Goal: Communication & Community: Share content

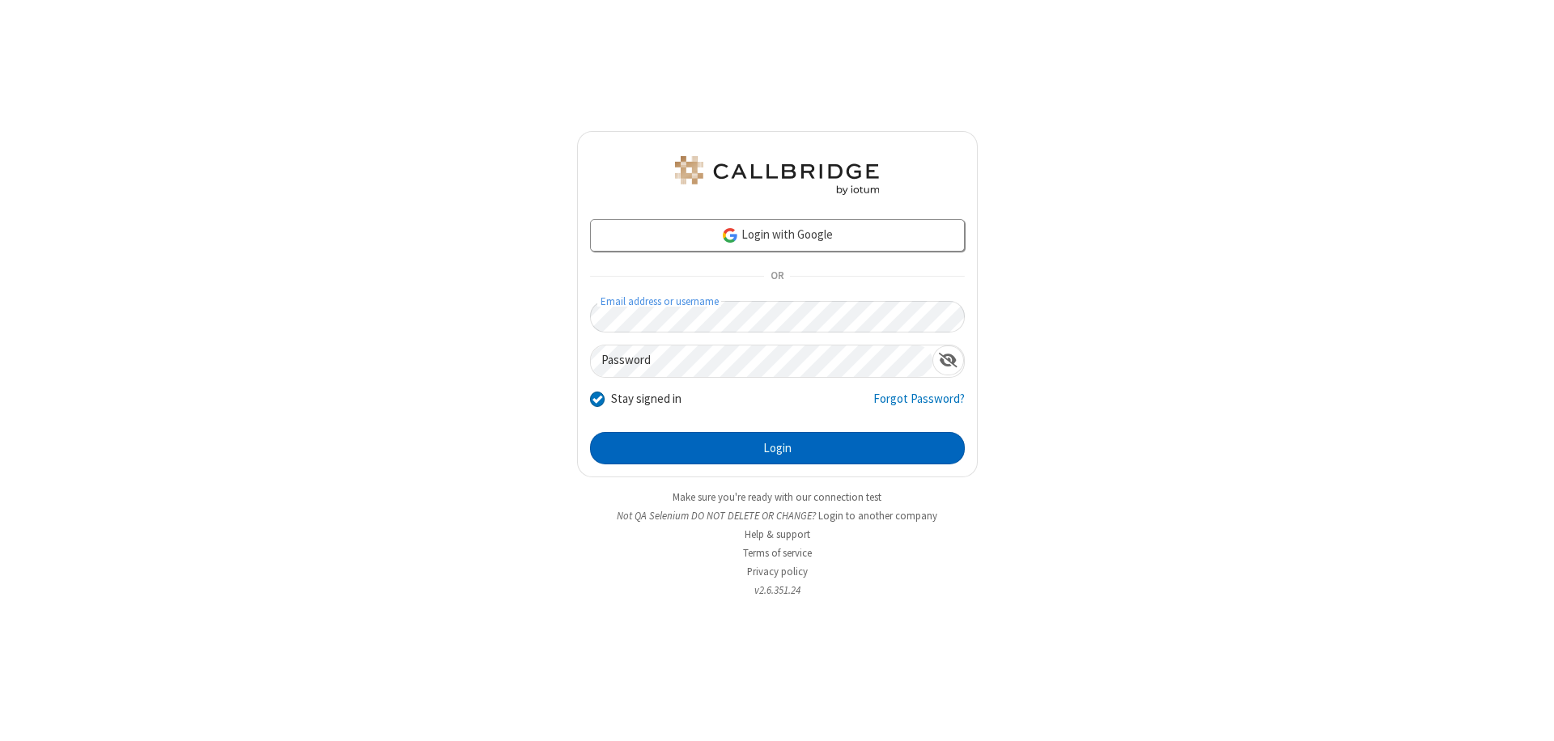
click at [777, 448] on button "Login" at bounding box center [777, 448] width 375 height 32
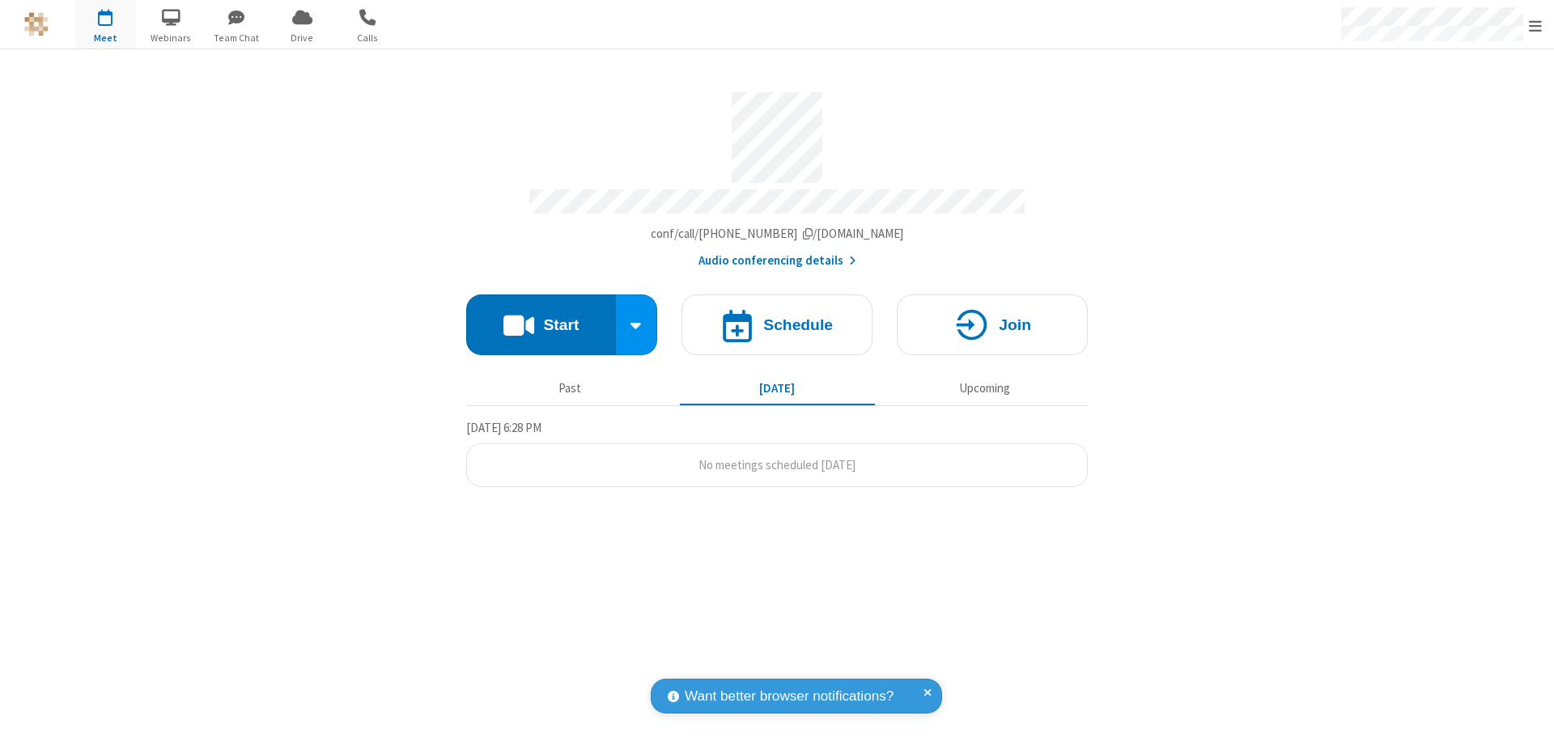
click at [541, 317] on button "Start" at bounding box center [541, 325] width 150 height 61
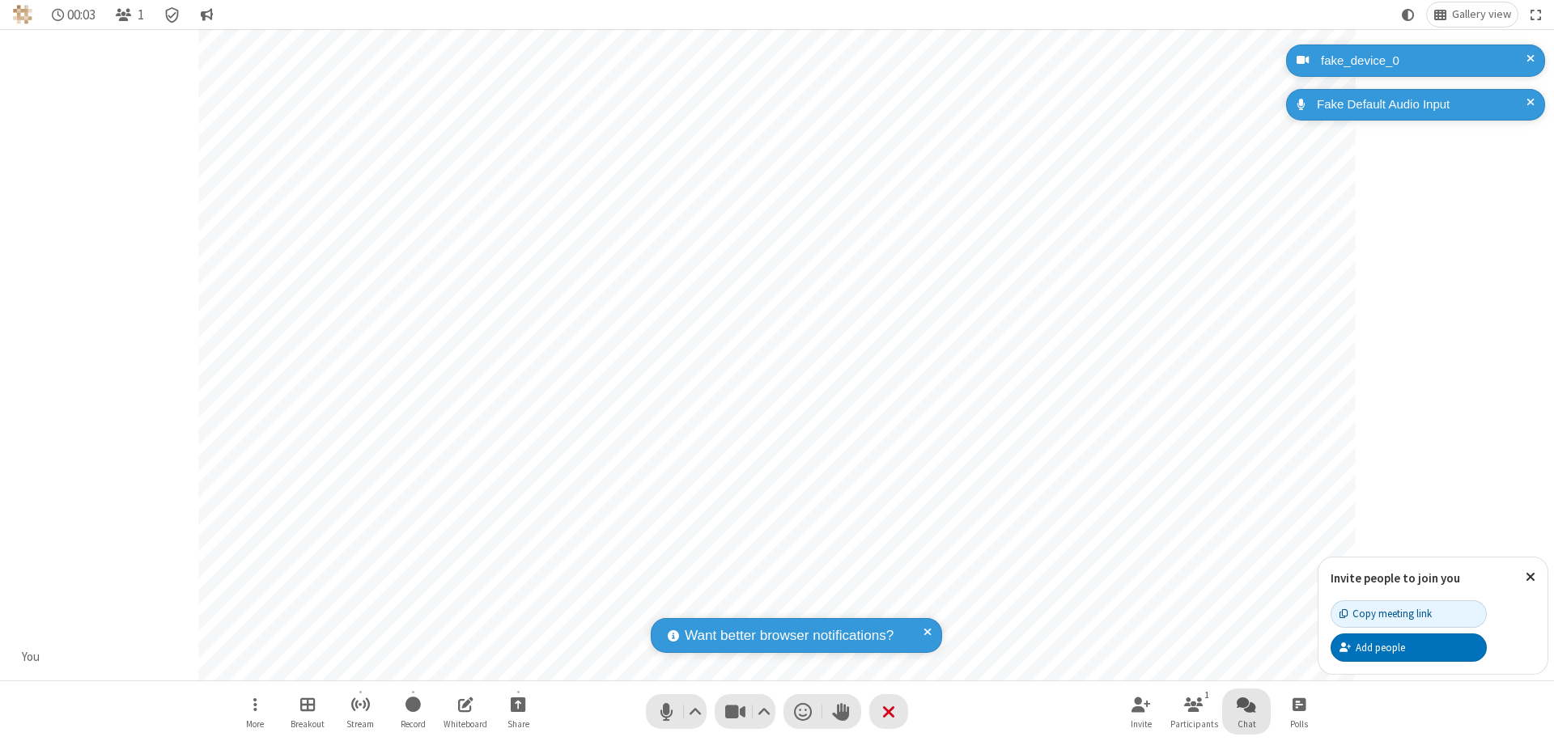
click at [1246, 704] on span "Open chat" at bounding box center [1246, 704] width 19 height 20
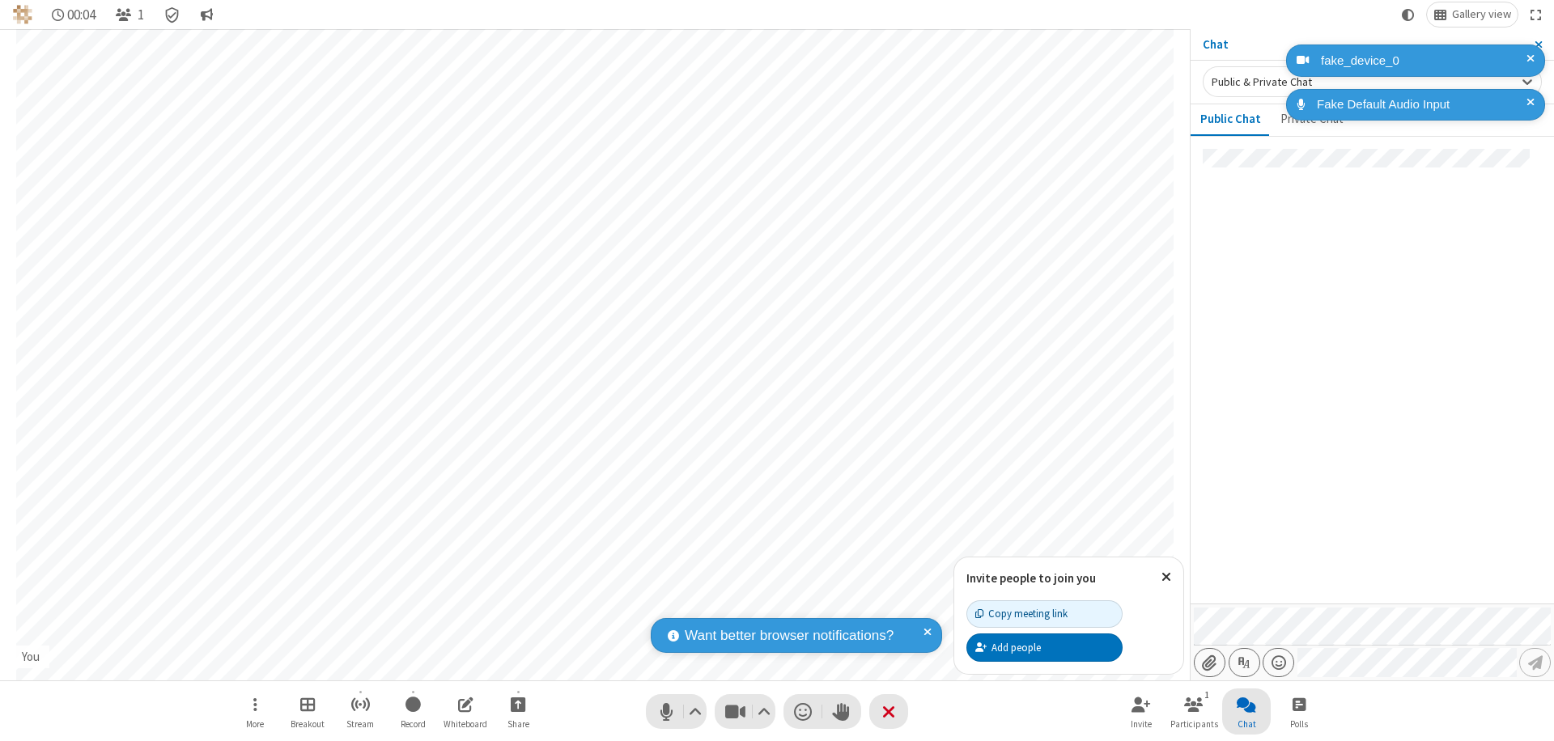
type input "C:\fakepath\doc_test.docx"
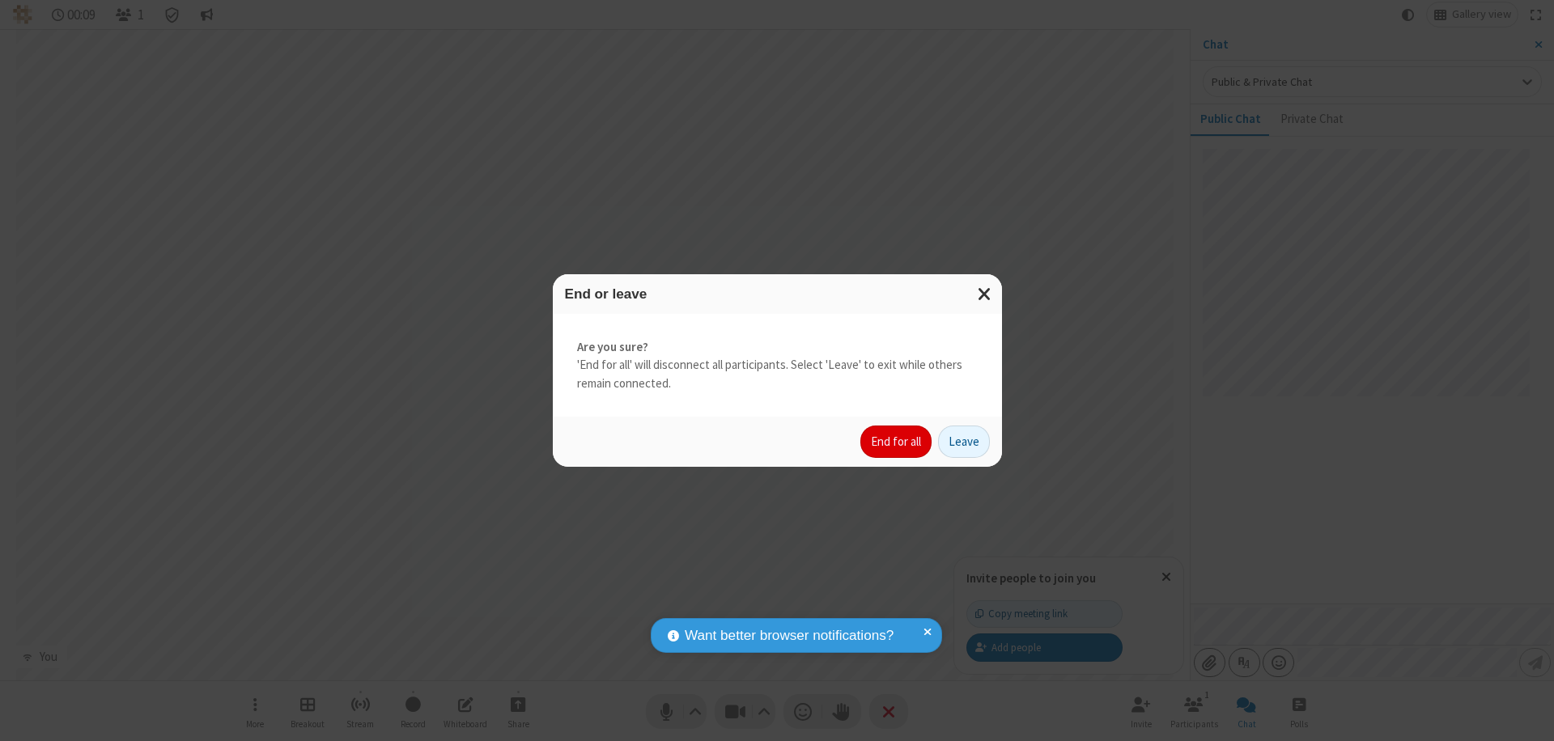
click at [897, 442] on button "End for all" at bounding box center [895, 442] width 71 height 32
